Goal: Entertainment & Leisure: Consume media (video, audio)

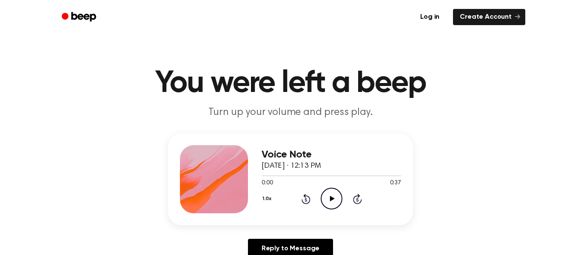
click at [330, 203] on icon "Play Audio" at bounding box center [332, 199] width 22 height 22
click at [326, 199] on icon "Play Audio" at bounding box center [332, 199] width 22 height 22
click at [321, 197] on circle at bounding box center [331, 198] width 21 height 21
click at [332, 194] on icon "Play Audio" at bounding box center [332, 199] width 22 height 22
click at [332, 201] on icon "Play Audio" at bounding box center [332, 199] width 22 height 22
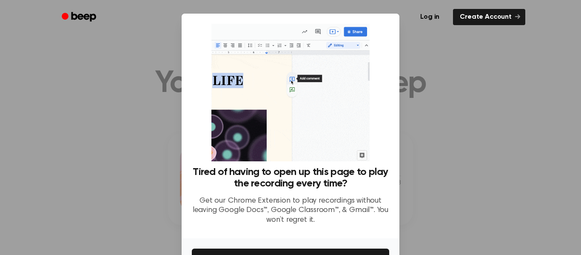
click at [466, 45] on div at bounding box center [290, 127] width 581 height 255
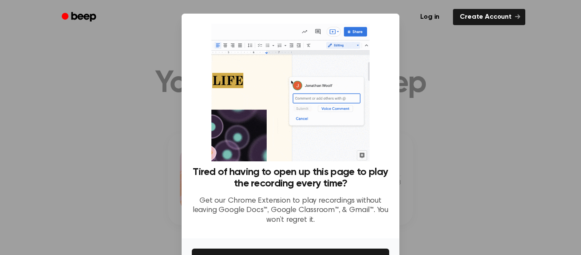
click at [438, 69] on div at bounding box center [290, 127] width 581 height 255
click at [410, 47] on div at bounding box center [290, 127] width 581 height 255
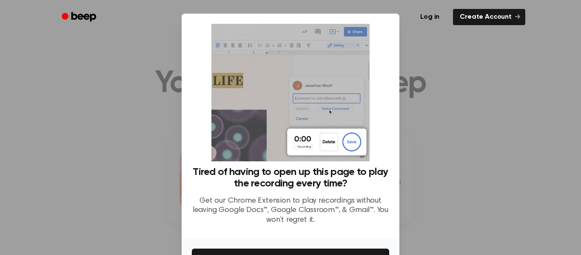
scroll to position [55, 0]
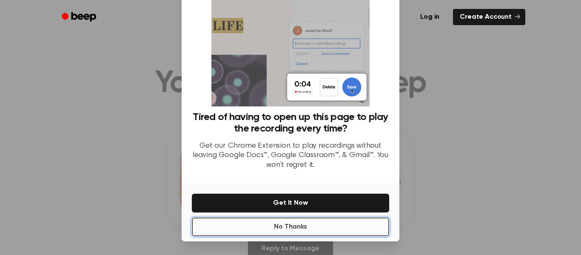
click at [336, 233] on button "No Thanks" at bounding box center [290, 226] width 197 height 19
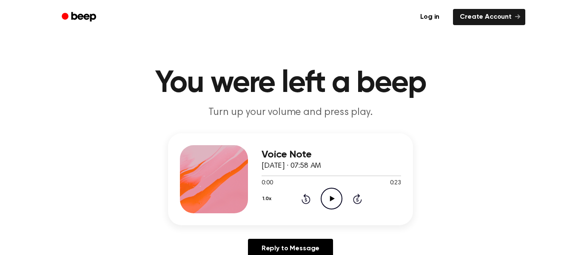
click at [334, 202] on icon "Play Audio" at bounding box center [332, 199] width 22 height 22
click at [334, 193] on icon "Play Audio" at bounding box center [332, 199] width 22 height 22
click at [332, 194] on icon "Play Audio" at bounding box center [332, 199] width 22 height 22
click at [326, 199] on icon "Play Audio" at bounding box center [332, 199] width 22 height 22
click at [321, 197] on circle at bounding box center [331, 198] width 21 height 21
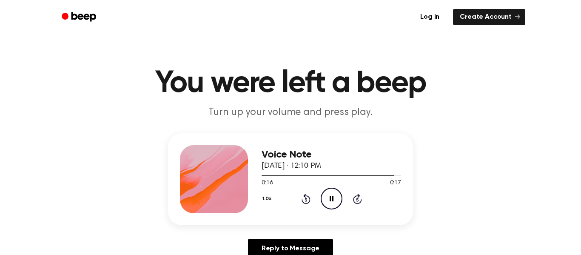
click at [303, 195] on icon "Rewind 5 seconds" at bounding box center [305, 198] width 9 height 11
click at [304, 203] on icon at bounding box center [306, 199] width 9 height 10
click at [331, 209] on circle at bounding box center [331, 198] width 21 height 21
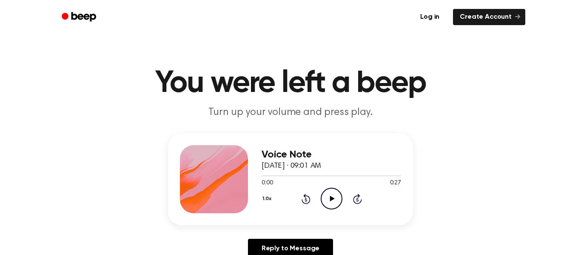
click at [328, 195] on icon "Play Audio" at bounding box center [332, 199] width 22 height 22
click at [331, 200] on icon at bounding box center [332, 199] width 5 height 6
